Goal: Transaction & Acquisition: Purchase product/service

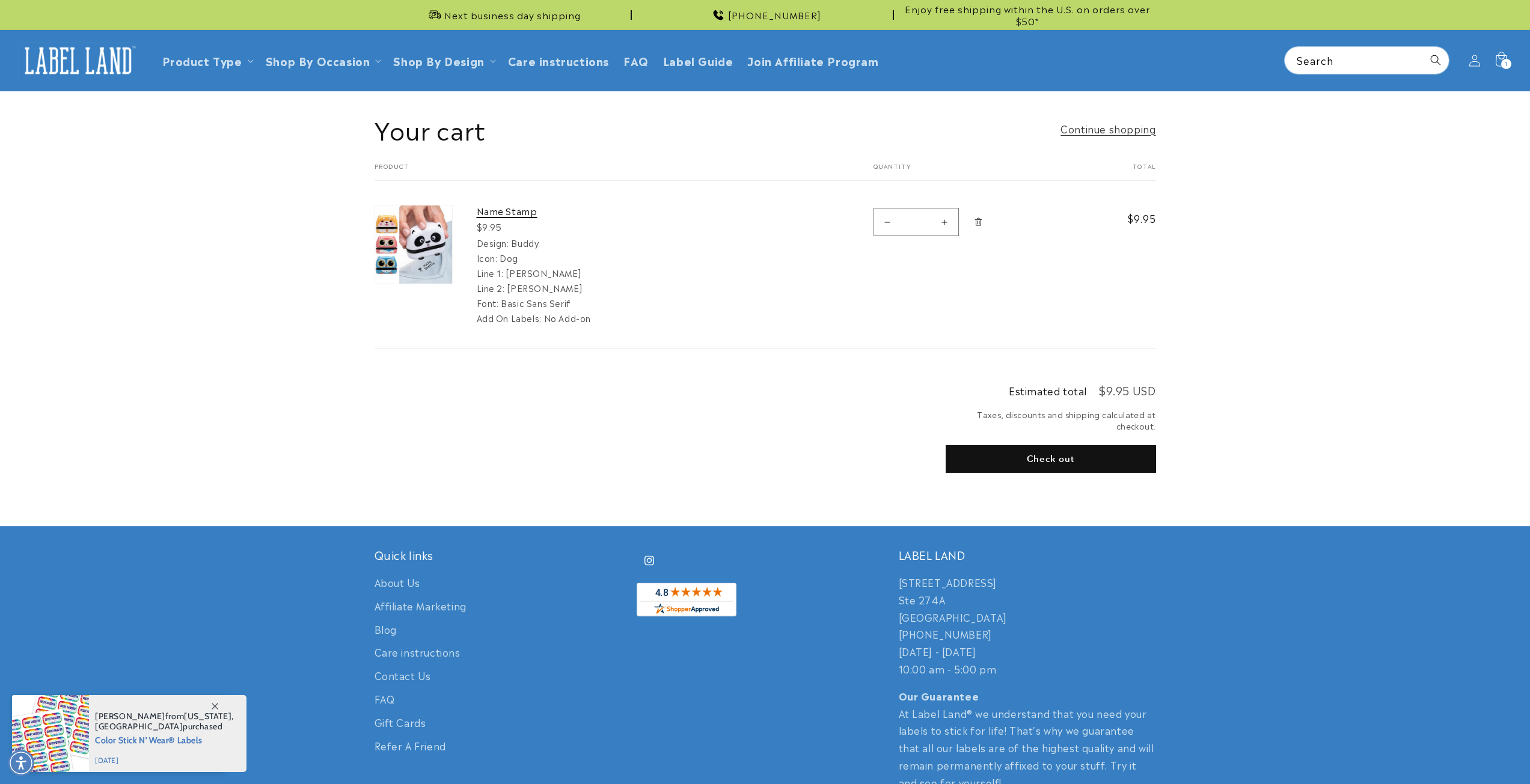
drag, startPoint x: 0, startPoint y: 0, endPoint x: 492, endPoint y: 212, distance: 535.7
click at [492, 212] on link "Name Stamp" at bounding box center [567, 211] width 180 height 12
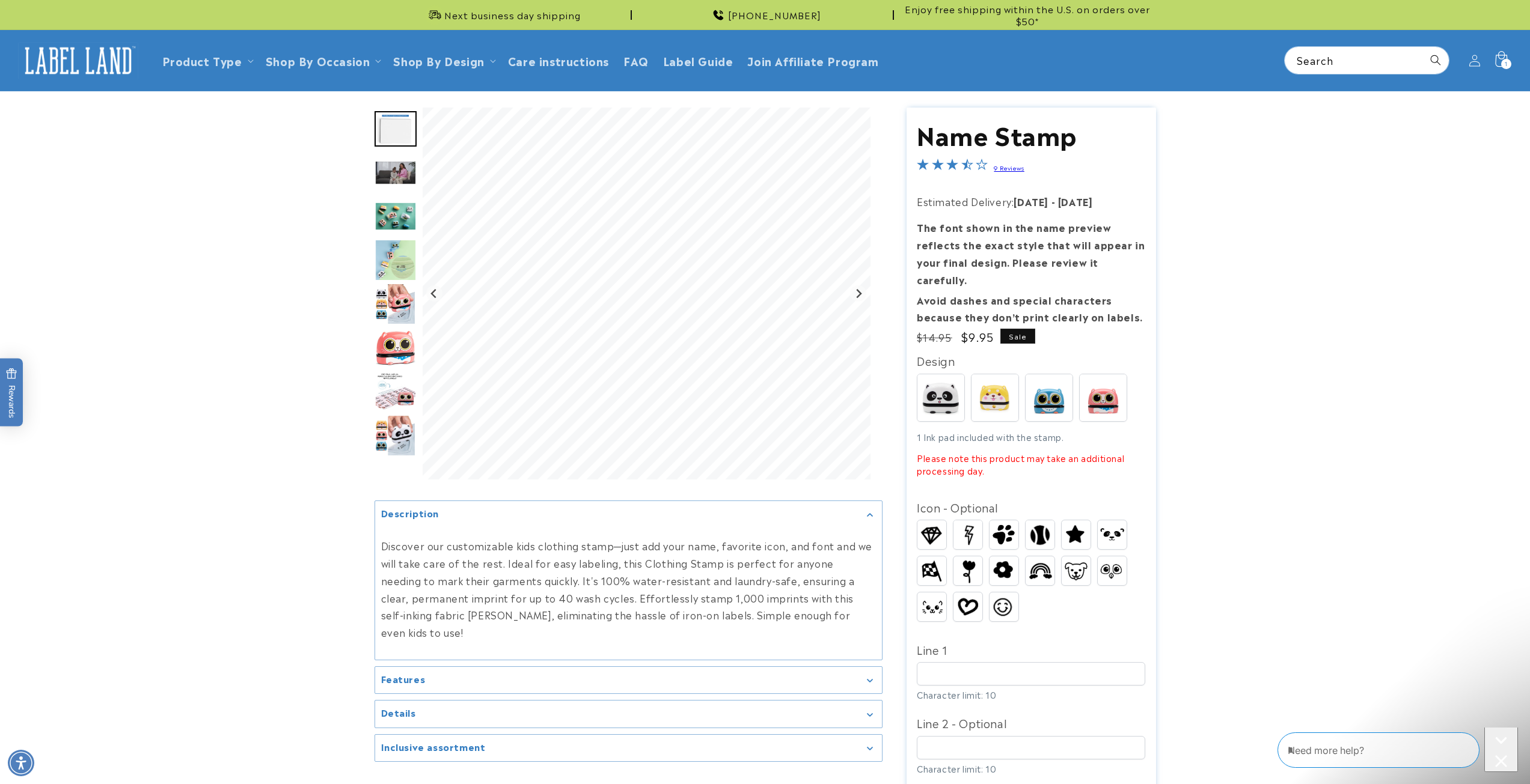
click at [1500, 58] on icon at bounding box center [1500, 60] width 28 height 28
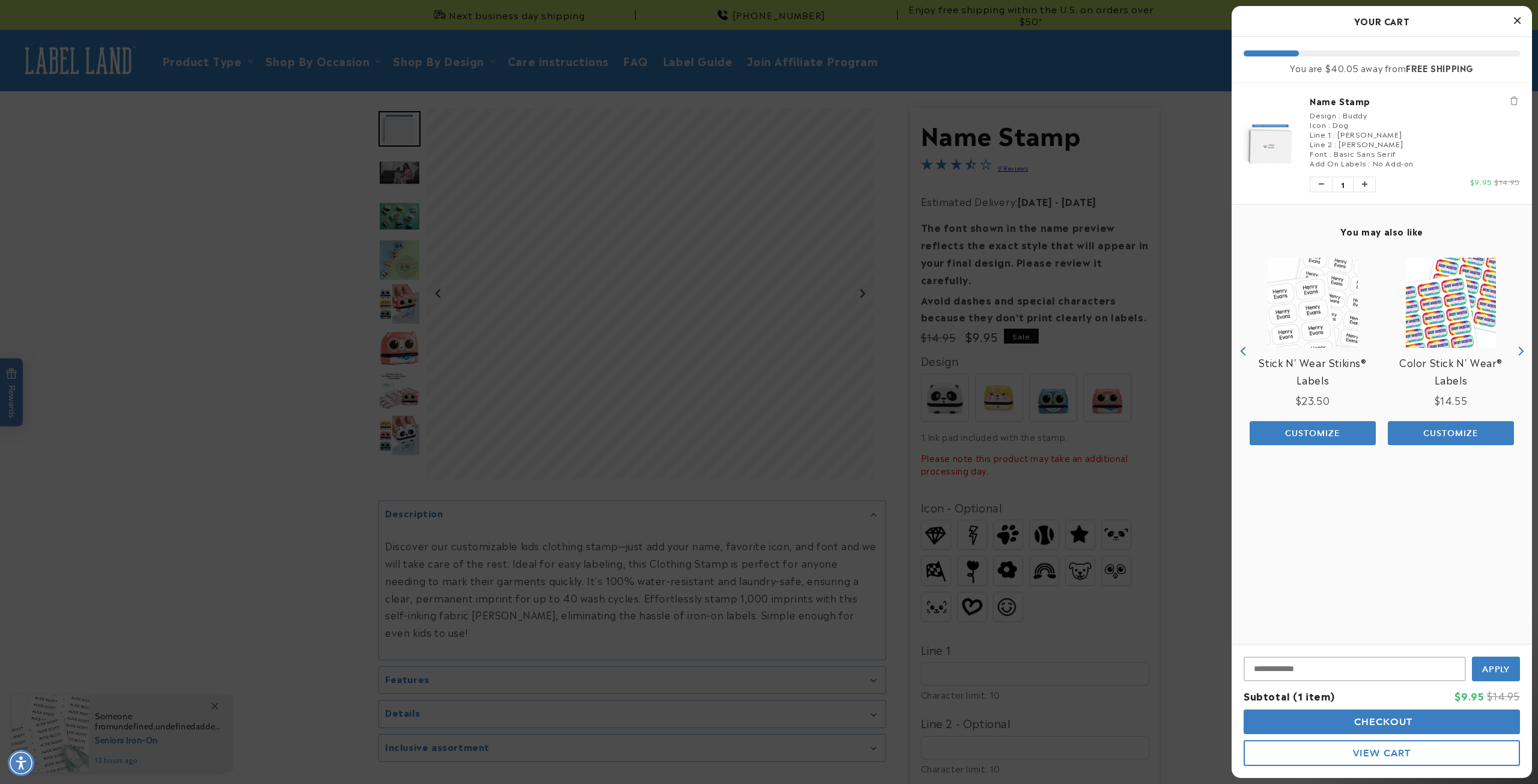
click at [1358, 102] on link "Name Stamp" at bounding box center [1415, 101] width 210 height 12
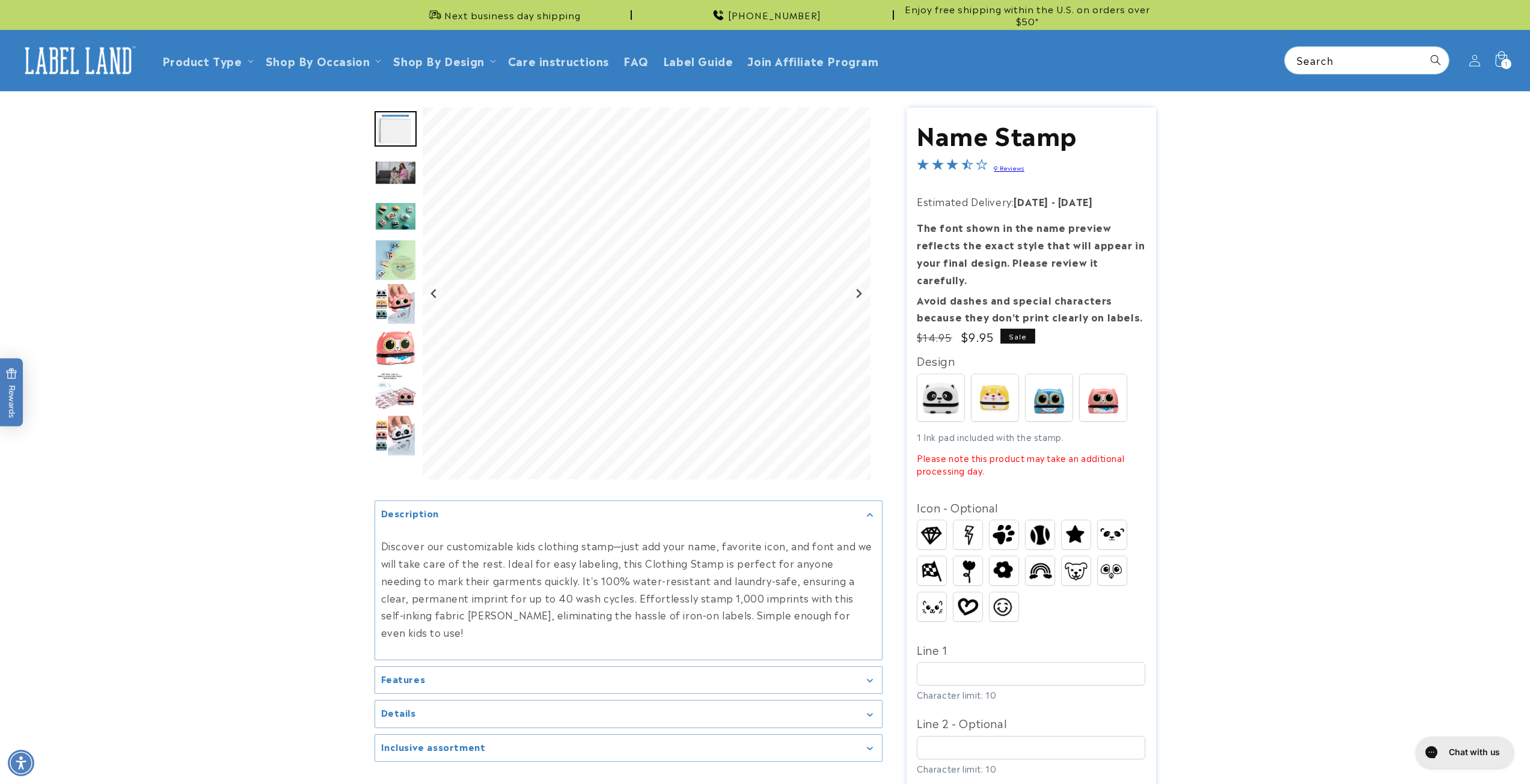
click at [1508, 54] on icon at bounding box center [1500, 60] width 28 height 28
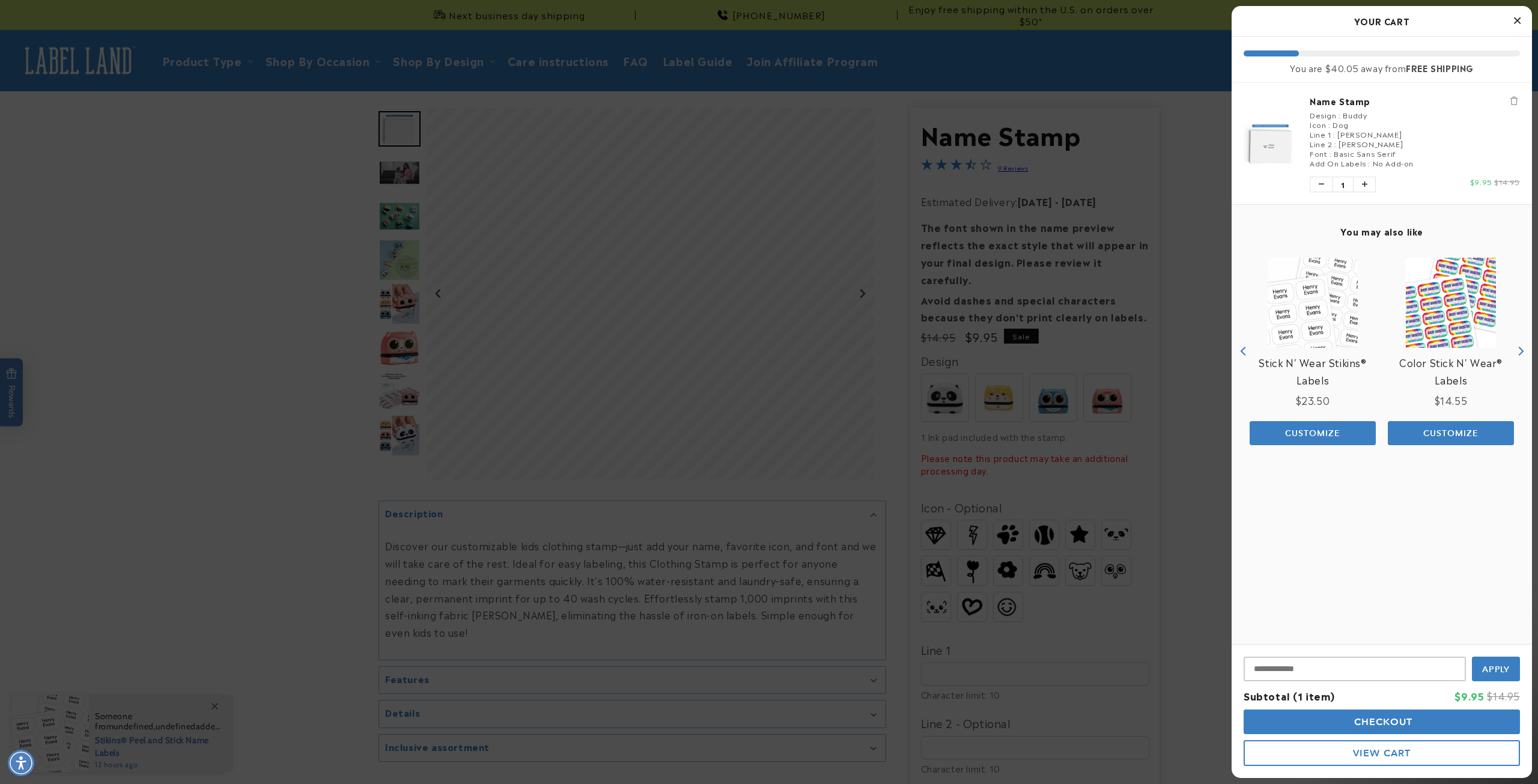
click at [1337, 755] on button "View Cart" at bounding box center [1382, 753] width 276 height 26
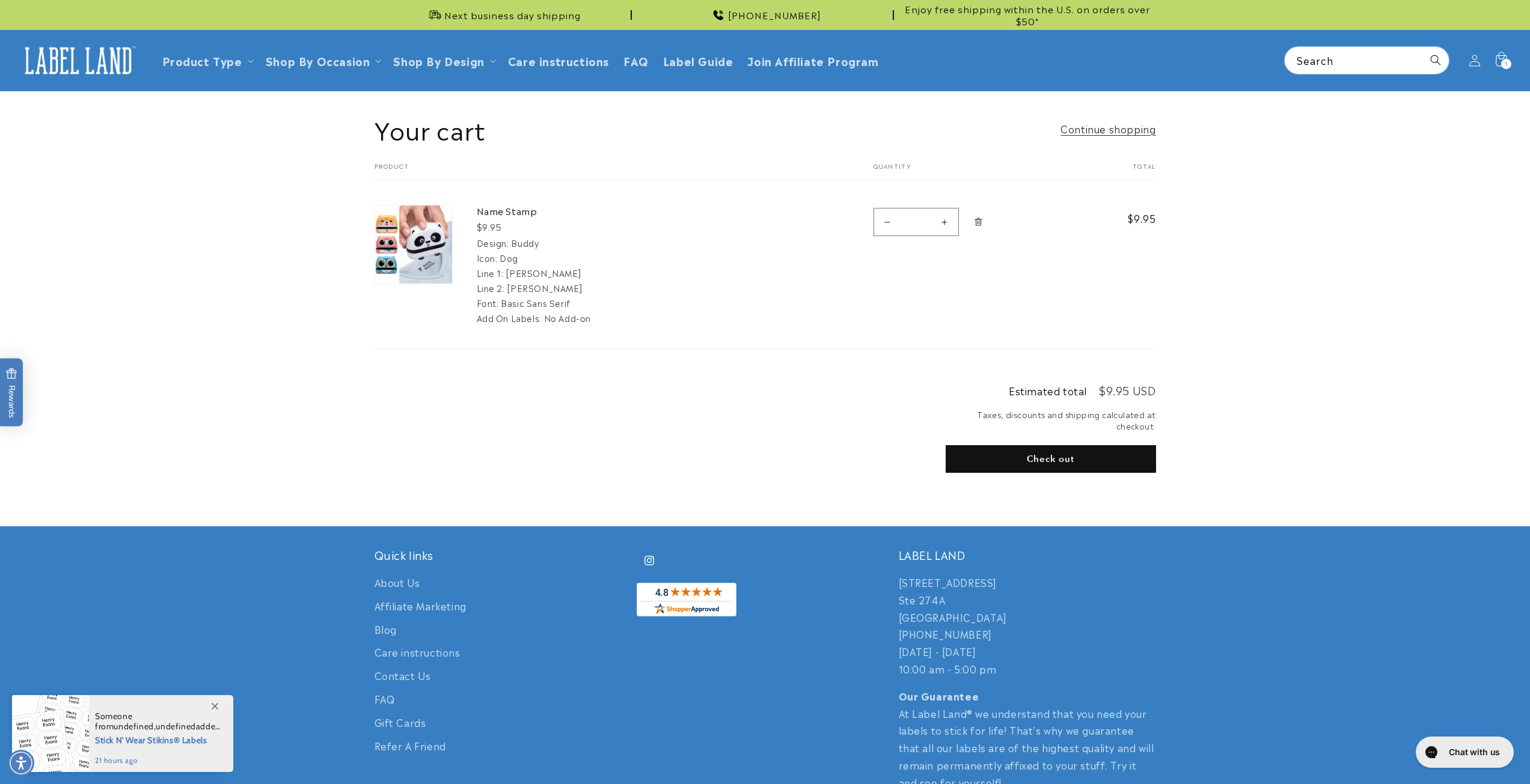
click at [951, 493] on shopify-google-pay-button at bounding box center [949, 486] width 3 height 14
